Goal: Task Accomplishment & Management: Use online tool/utility

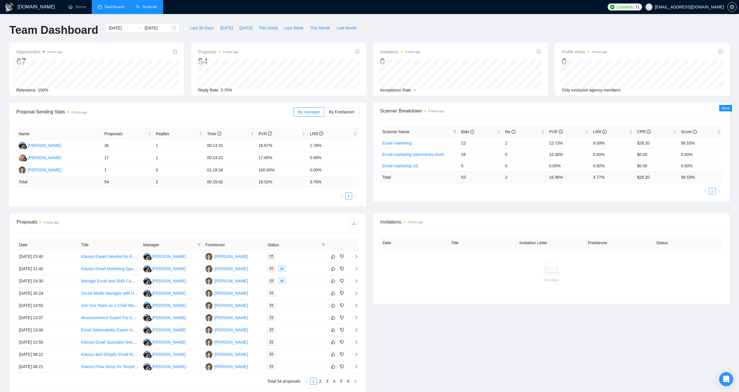
click at [156, 8] on link "Scanner" at bounding box center [147, 6] width 22 height 5
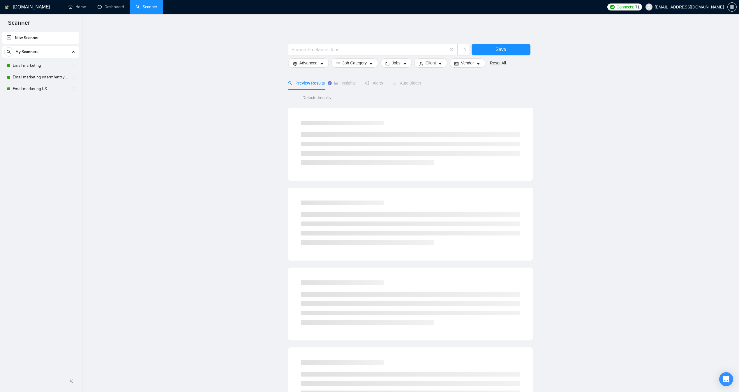
click at [397, 85] on icon "robot" at bounding box center [394, 83] width 4 height 4
click at [405, 85] on span "Auto Bidder" at bounding box center [412, 83] width 29 height 5
click at [22, 71] on link "Email marketing interm/entry level" at bounding box center [40, 77] width 55 height 12
click at [22, 68] on link "Email marketing" at bounding box center [40, 66] width 55 height 12
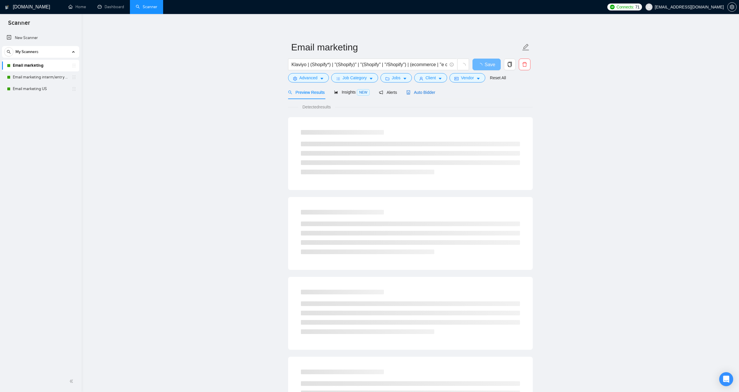
click at [418, 95] on span "Auto Bidder" at bounding box center [420, 92] width 29 height 5
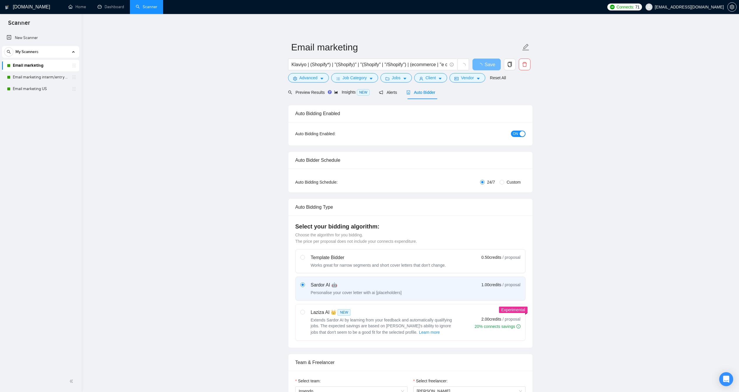
checkbox input "true"
click at [418, 95] on span "Auto Bidder" at bounding box center [420, 92] width 29 height 5
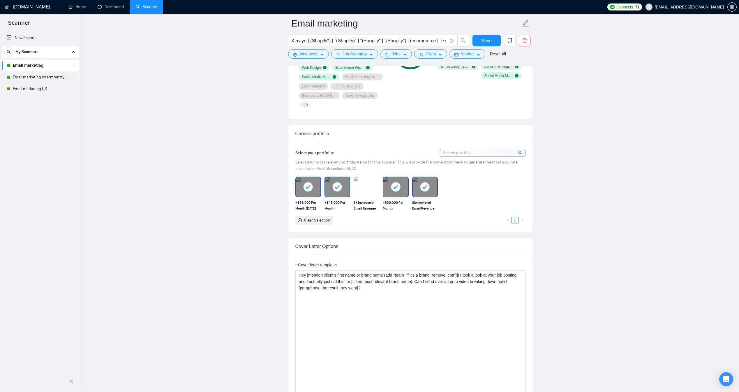
scroll to position [504, 0]
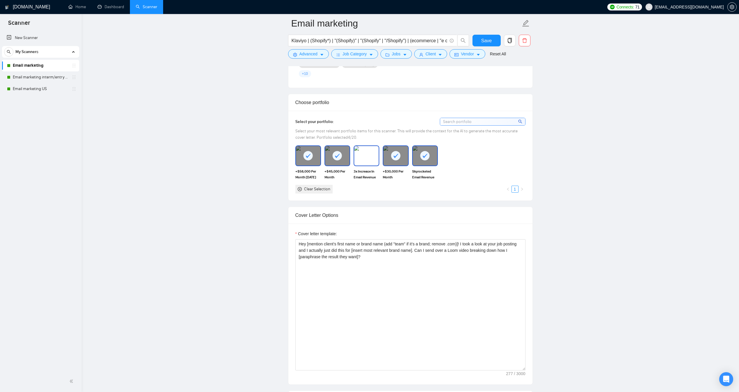
click at [365, 165] on img at bounding box center [366, 155] width 24 height 19
click at [464, 193] on div "Clear Selection 1" at bounding box center [410, 189] width 230 height 9
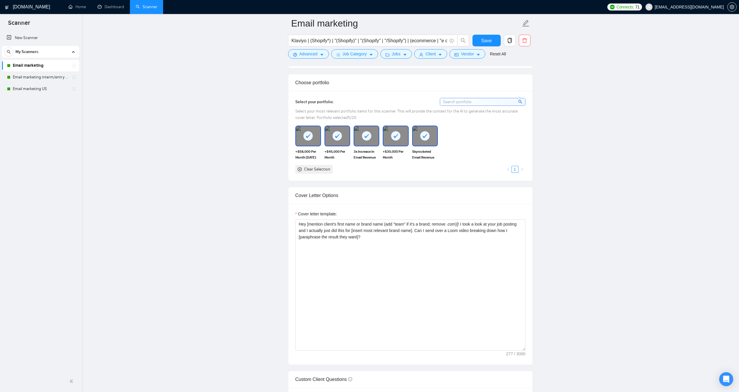
scroll to position [535, 0]
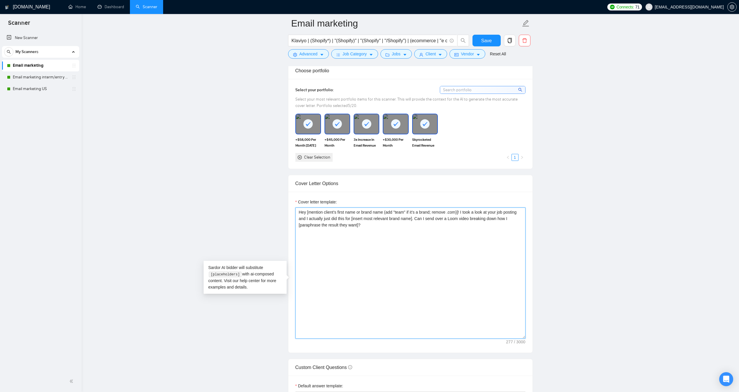
drag, startPoint x: 427, startPoint y: 229, endPoint x: 379, endPoint y: 228, distance: 48.1
click at [379, 228] on textarea "Hey [mention client’s first name or brand name (add "team" if it’s a brand; rem…" at bounding box center [410, 272] width 230 height 131
click at [382, 229] on textarea "Hey [mention client’s first name or brand name (add "team" if it’s a brand; rem…" at bounding box center [410, 272] width 230 height 131
click at [387, 228] on textarea "Hey [mention client’s first name or brand name (add "team" if it’s a brand; rem…" at bounding box center [410, 272] width 230 height 131
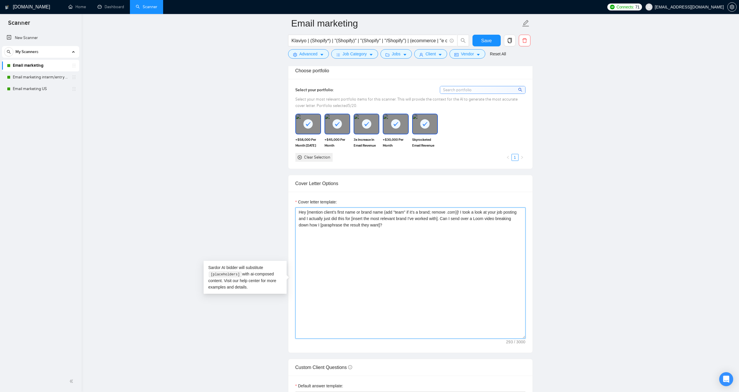
scroll to position [522, 0]
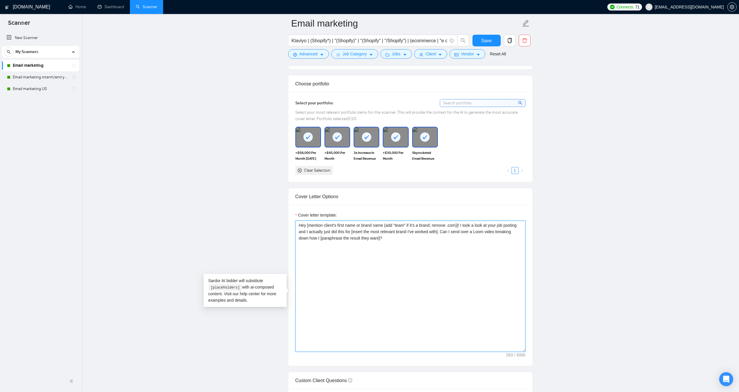
click at [432, 250] on textarea "Hey [mention client’s first name or brand name (add "team" if it’s a brand; rem…" at bounding box center [410, 286] width 230 height 131
click at [395, 247] on textarea "Hey [mention client’s first name or brand name (add "team" if it’s a brand; rem…" at bounding box center [410, 286] width 230 height 131
click at [454, 241] on textarea "Hey [mention client’s first name or brand name (add "team" if it’s a brand; rem…" at bounding box center [410, 286] width 230 height 131
type textarea "Hey [mention client’s first name or brand name (add "team" if it’s a brand; rem…"
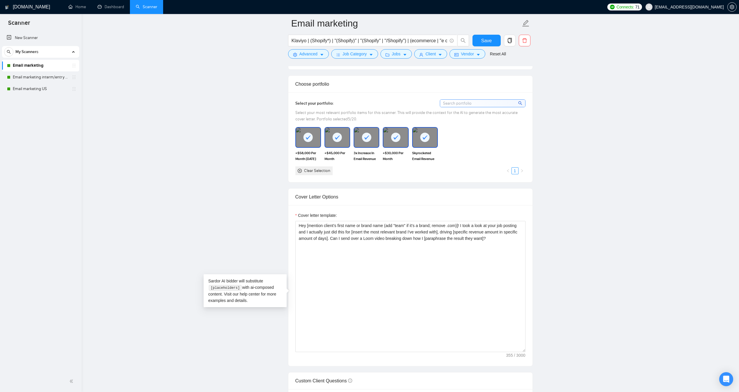
click at [559, 211] on main "Email marketing Klaviyo | (Shopify*) | "(Shopify)" | "(Shopify" | "/Shopify") |…" at bounding box center [410, 371] width 639 height 1741
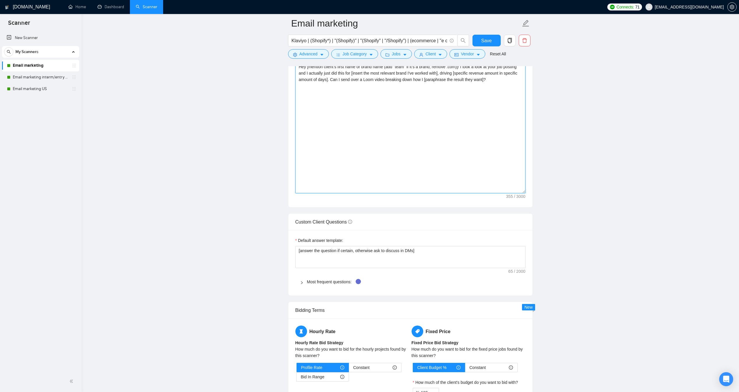
click at [495, 95] on textarea "Hey [mention client’s first name or brand name (add "team" if it’s a brand; rem…" at bounding box center [410, 127] width 230 height 131
click at [628, 160] on main "Email marketing Klaviyo | (Shopify*) | "(Shopify)" | "(Shopify" | "/Shopify") |…" at bounding box center [410, 213] width 639 height 1741
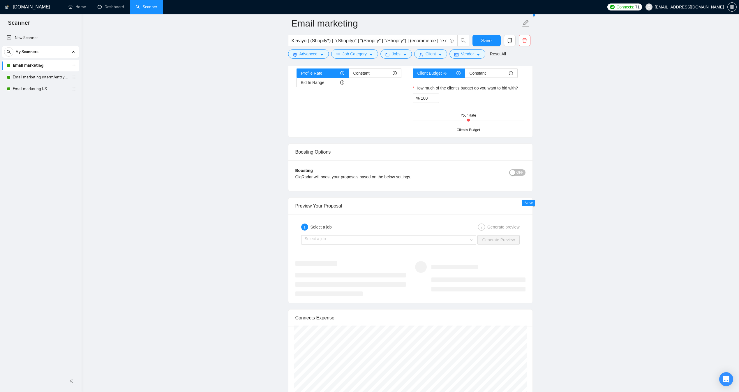
scroll to position [979, 0]
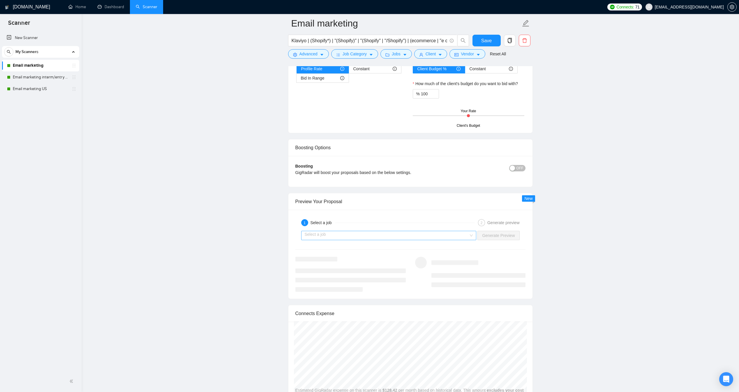
click at [442, 240] on input "search" at bounding box center [387, 235] width 164 height 9
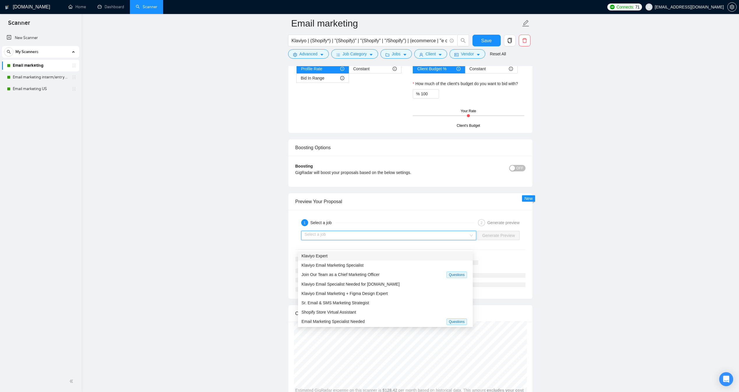
click at [404, 255] on div "Klaviyo Expert" at bounding box center [386, 256] width 168 height 6
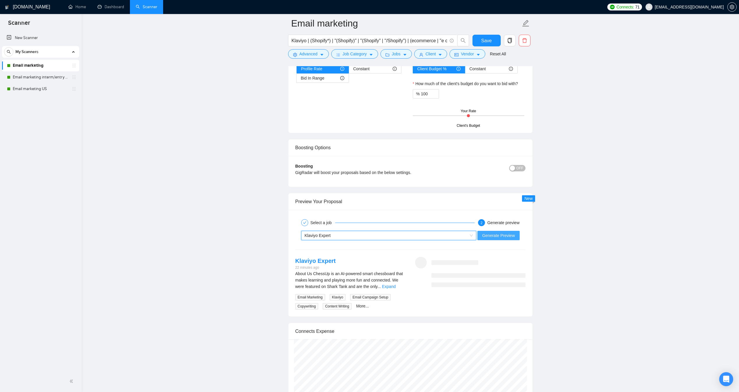
click at [491, 239] on span "Generate Preview" at bounding box center [498, 235] width 33 height 6
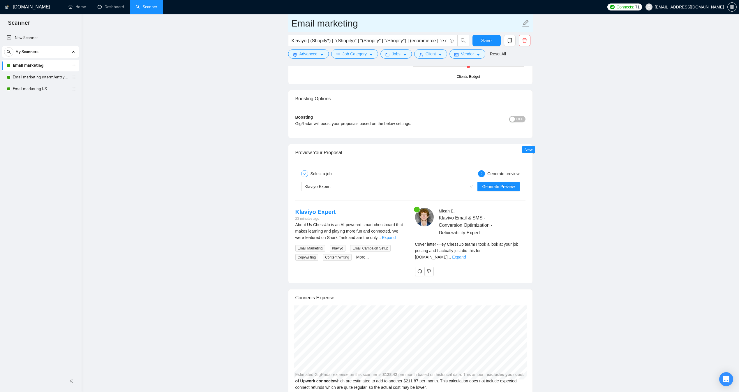
scroll to position [1027, 0]
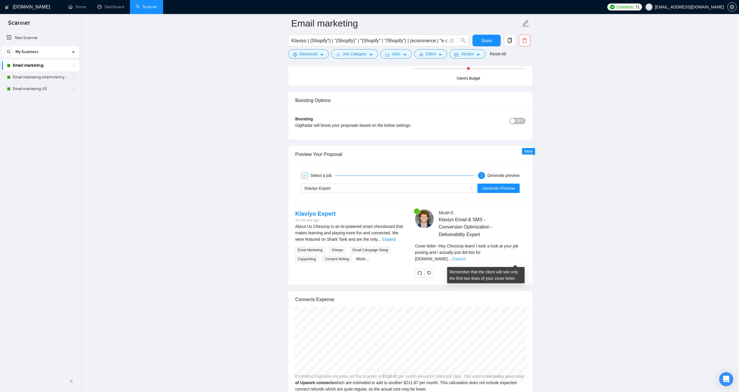
click at [466, 261] on link "Expand" at bounding box center [459, 258] width 14 height 5
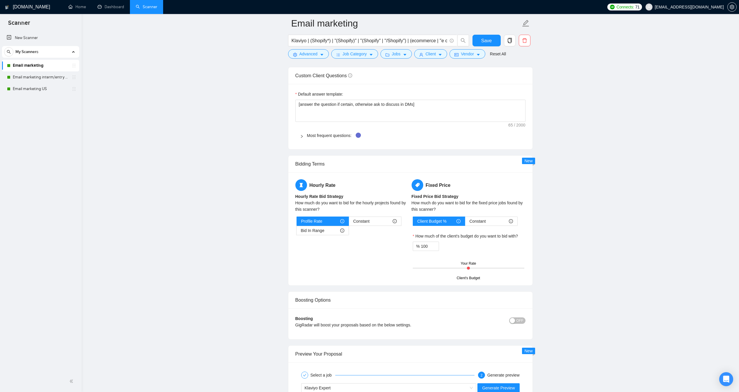
scroll to position [677, 0]
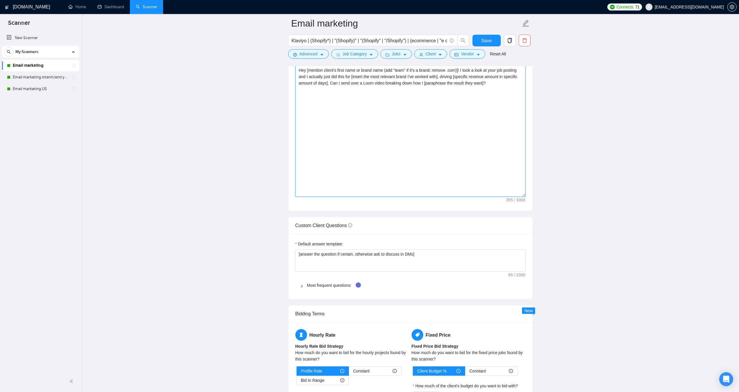
click at [377, 119] on textarea "Hey [mention client’s first name or brand name (add "team" if it’s a brand; rem…" at bounding box center [410, 131] width 230 height 131
click at [488, 42] on span "Save" at bounding box center [486, 40] width 10 height 7
click at [56, 80] on link "Email marketing interm/entry level" at bounding box center [40, 77] width 55 height 12
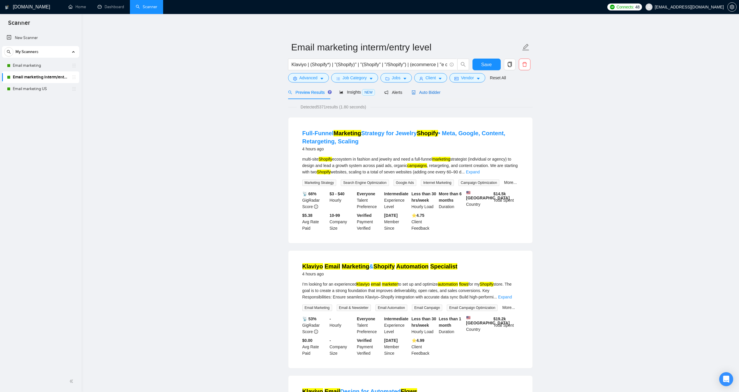
click at [437, 95] on span "Auto Bidder" at bounding box center [426, 92] width 29 height 5
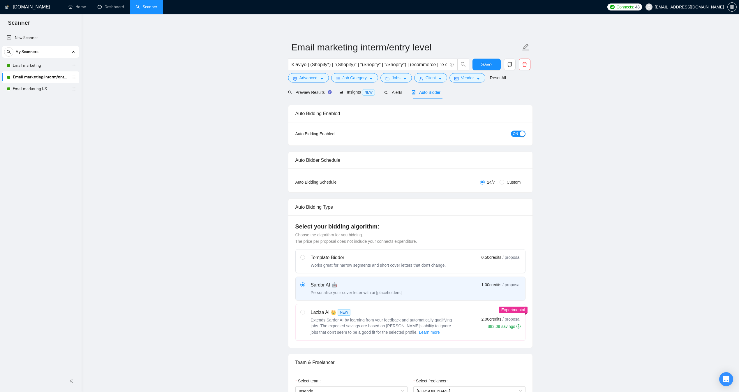
checkbox input "true"
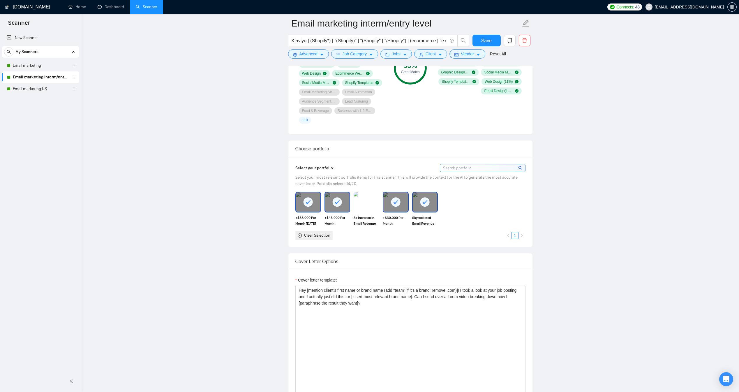
scroll to position [455, 0]
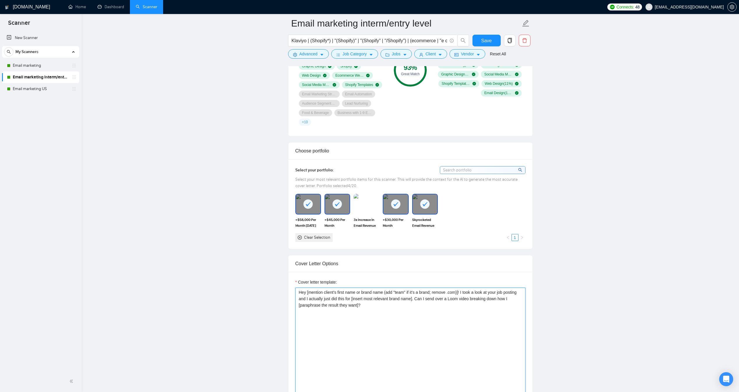
click at [390, 328] on textarea "Hey [mention client’s first name or brand name (add "team" if it’s a brand; rem…" at bounding box center [410, 353] width 230 height 131
paste textarea "the most relevant brand I've worked with], driving [specific revenue amount in …"
type textarea "Hey [mention client’s first name or brand name (add "team" if it’s a brand; rem…"
click at [488, 46] on div "Reset all filters" at bounding box center [497, 43] width 31 height 10
click at [476, 41] on button "Save" at bounding box center [487, 41] width 28 height 12
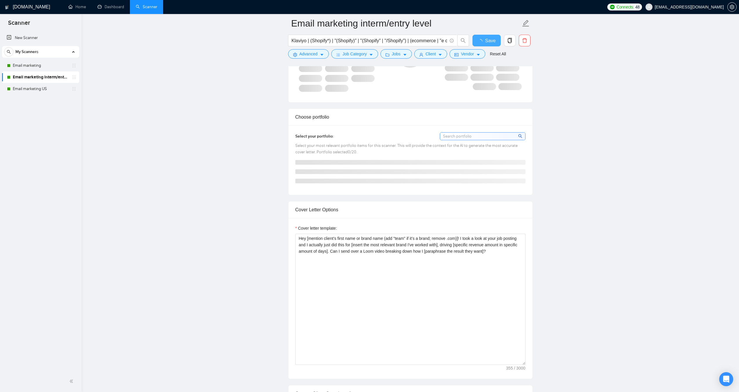
checkbox input "true"
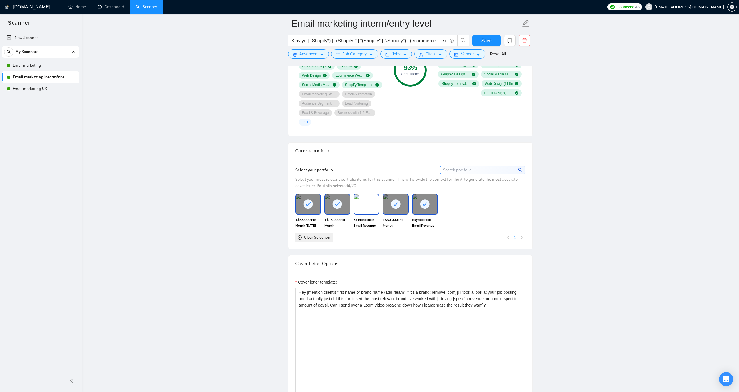
click at [361, 214] on img at bounding box center [366, 203] width 24 height 19
click at [491, 41] on button "Save" at bounding box center [487, 41] width 28 height 12
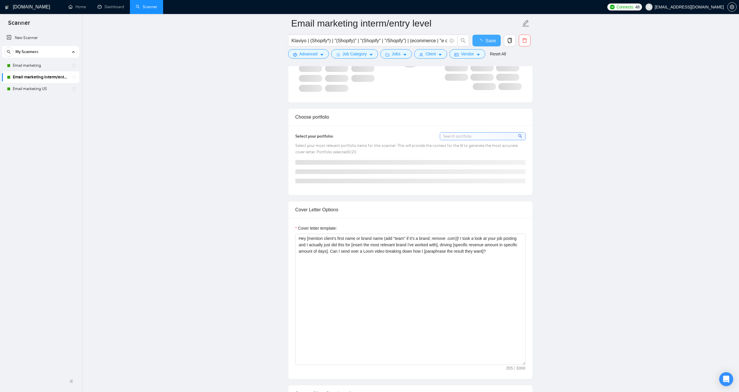
checkbox input "true"
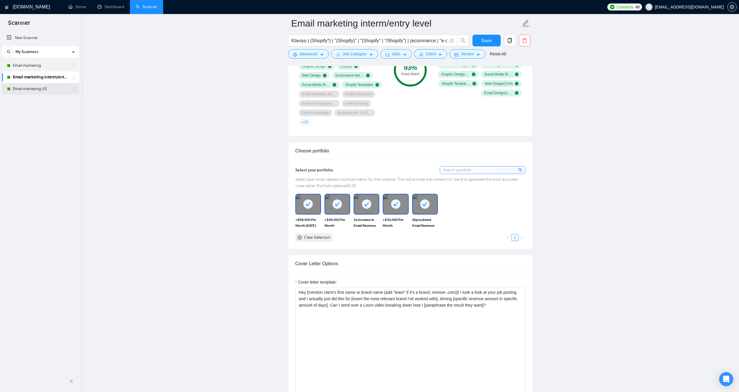
click at [36, 89] on link "Email marketing US" at bounding box center [40, 89] width 55 height 12
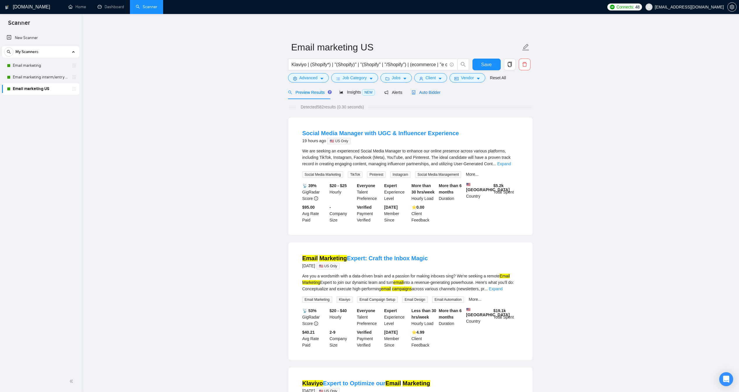
click at [420, 95] on span "Auto Bidder" at bounding box center [426, 92] width 29 height 5
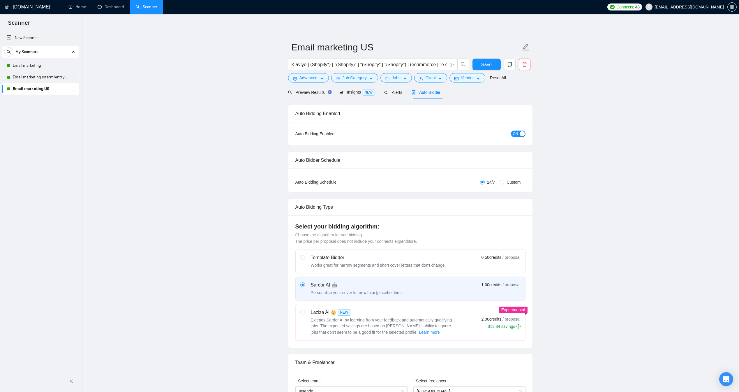
checkbox input "true"
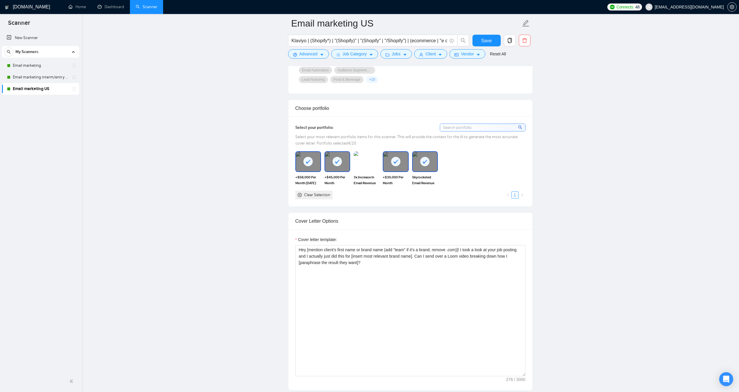
scroll to position [486, 0]
click at [371, 170] on img at bounding box center [366, 163] width 24 height 19
click at [374, 270] on textarea "Hey [mention client’s first name or brand name (add "team" if it’s a brand; rem…" at bounding box center [410, 312] width 230 height 131
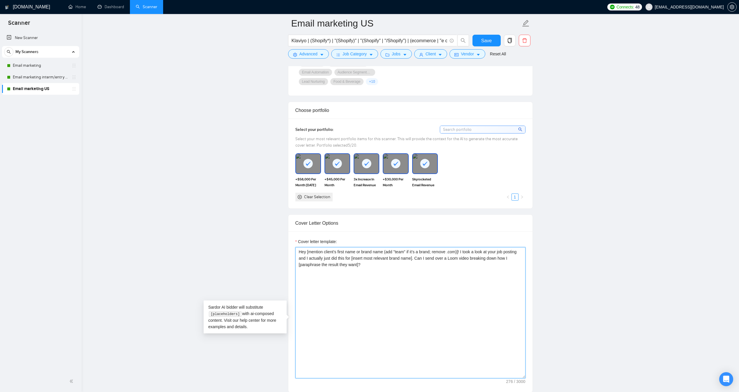
paste textarea "the most relevant brand I've worked with], driving [specific revenue amount in …"
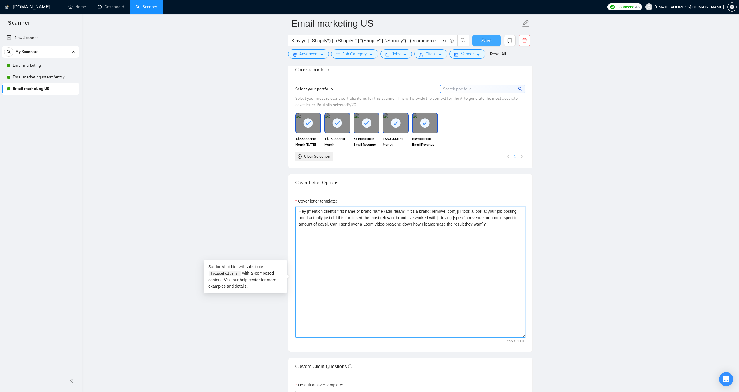
type textarea "Hey [mention client’s first name or brand name (add "team" if it’s a brand; rem…"
click at [483, 37] on span "Save" at bounding box center [486, 40] width 10 height 7
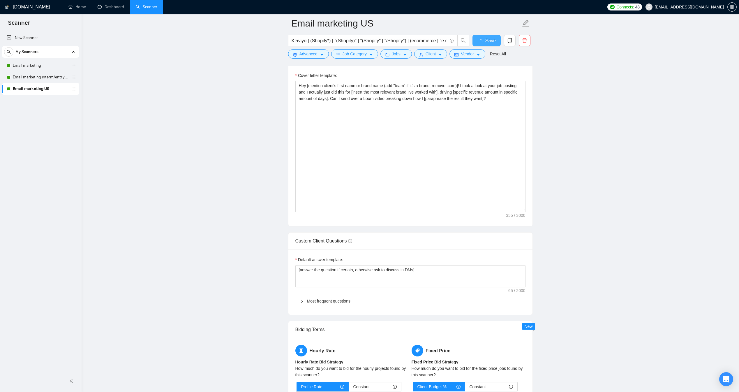
checkbox input "true"
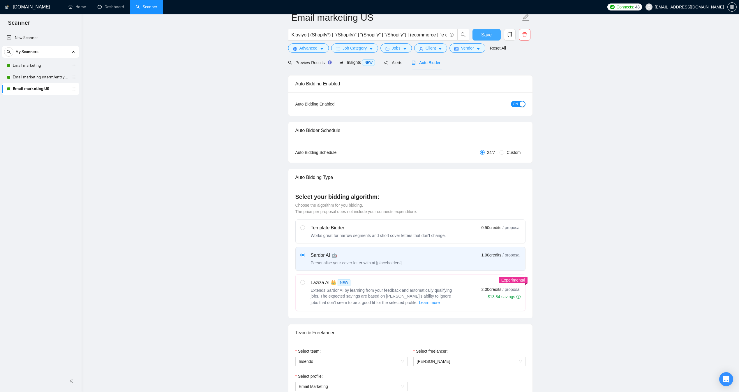
scroll to position [0, 0]
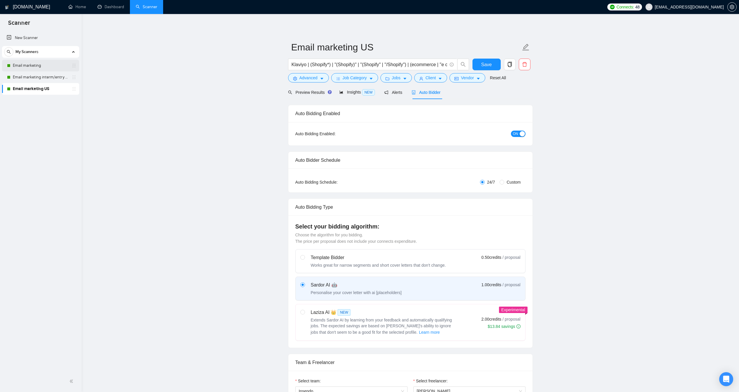
click at [27, 64] on link "Email marketing" at bounding box center [40, 66] width 55 height 12
